Goal: Share content: Share content

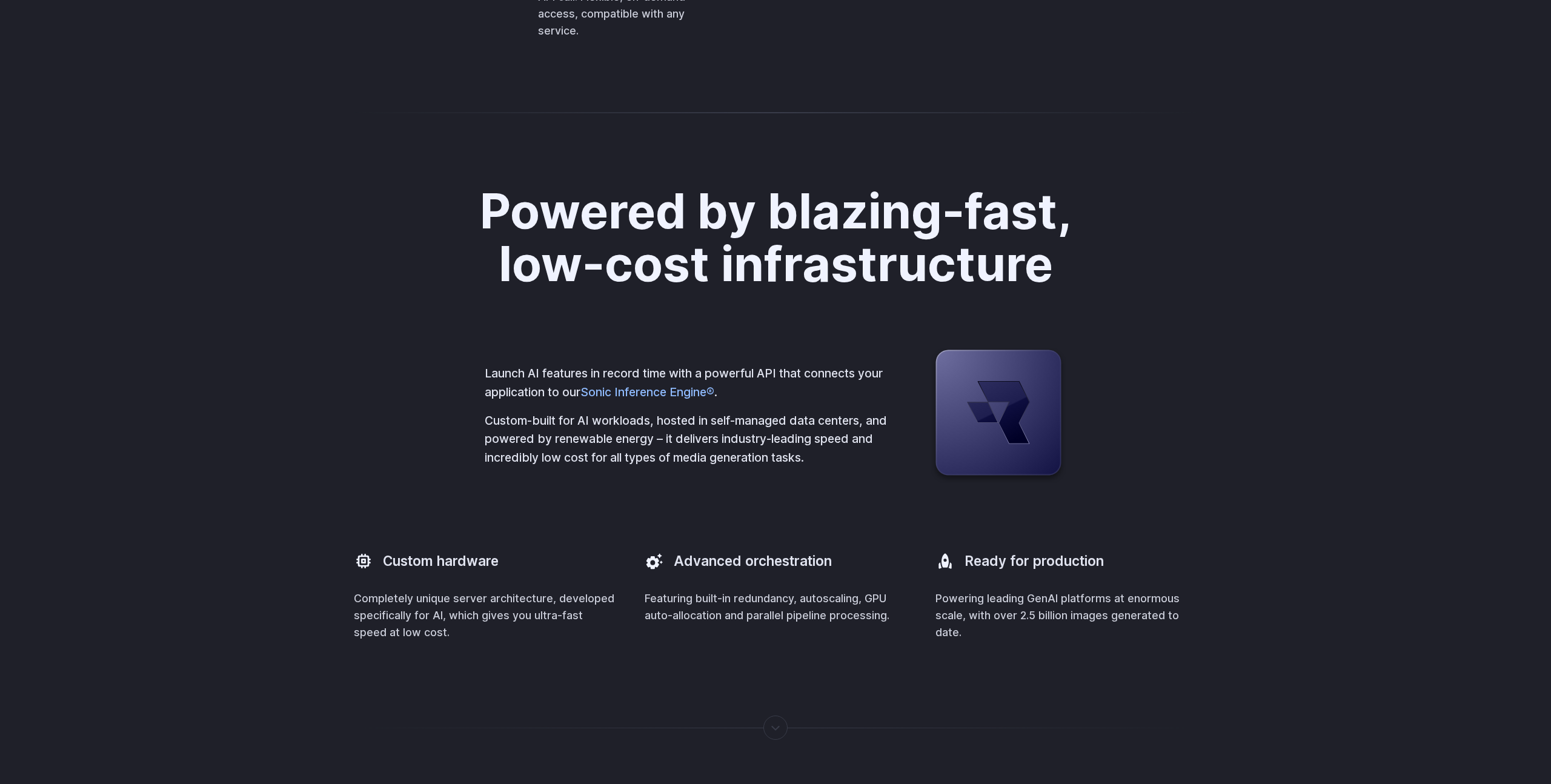
scroll to position [3089, 0]
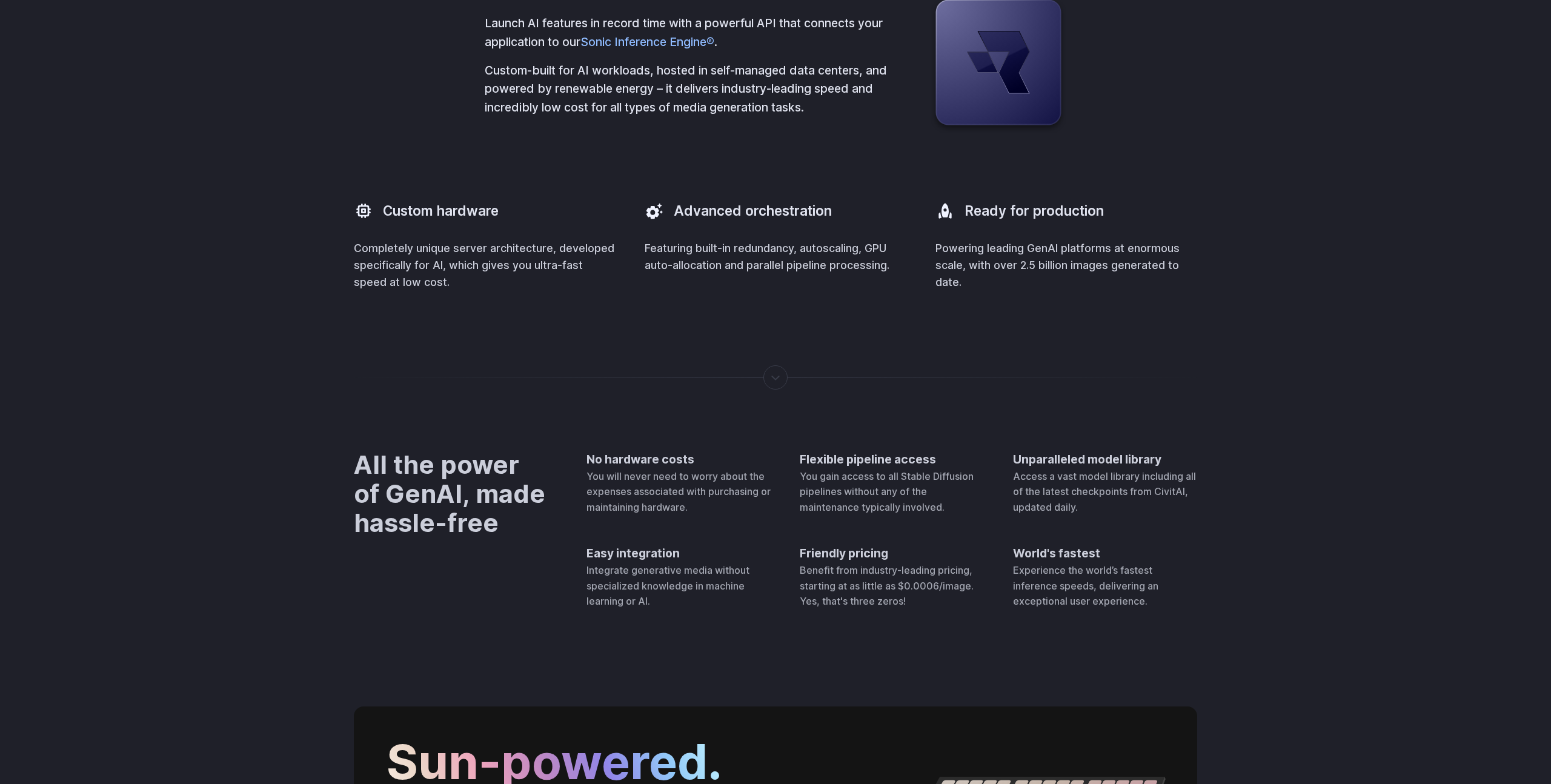
scroll to position [3570, 0]
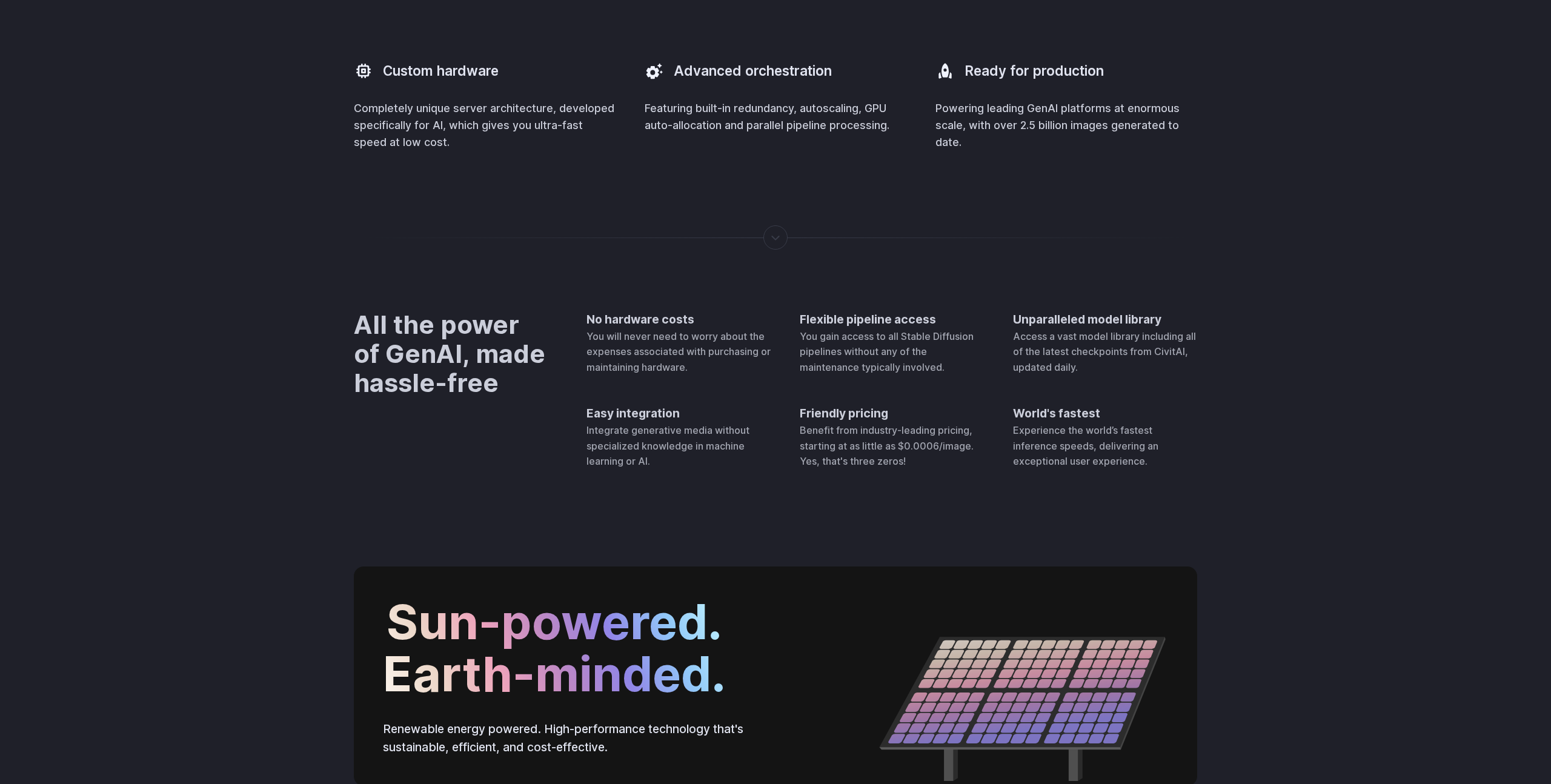
drag, startPoint x: 924, startPoint y: 135, endPoint x: 1137, endPoint y: 186, distance: 219.0
drag, startPoint x: 1021, startPoint y: 170, endPoint x: 839, endPoint y: 161, distance: 182.2
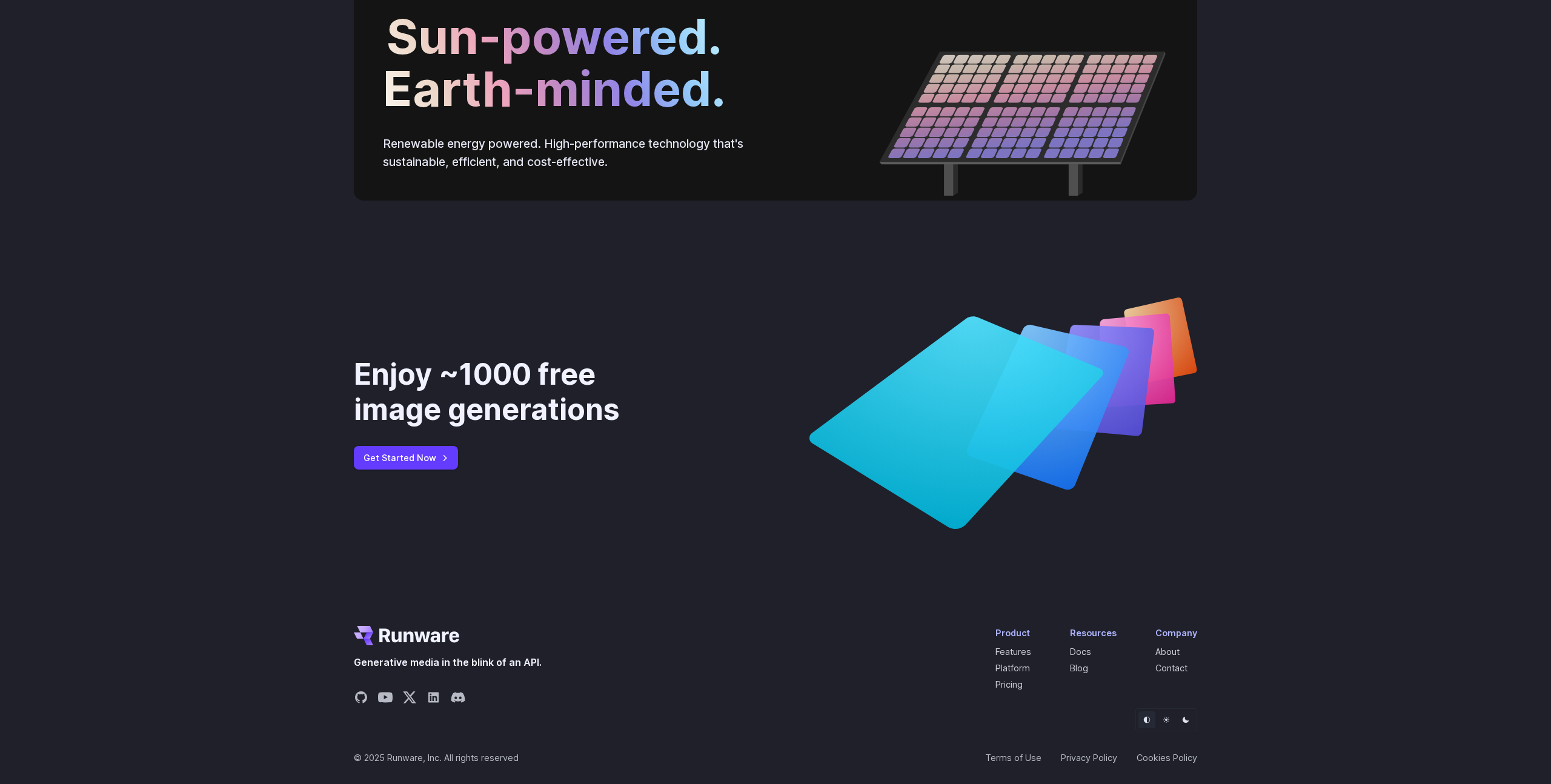
scroll to position [4382, 0]
click at [459, 699] on icon "Share on Discord" at bounding box center [459, 697] width 14 height 11
